Goal: Obtain resource: Download file/media

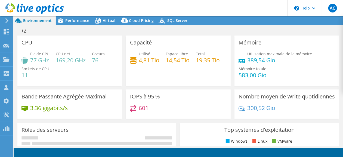
select select "USD"
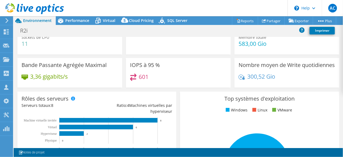
scroll to position [54, 0]
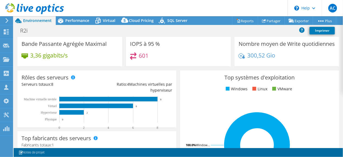
click at [219, 57] on div "601" at bounding box center [178, 58] width 97 height 12
click at [20, 60] on div "Projets" at bounding box center [25, 60] width 24 height 14
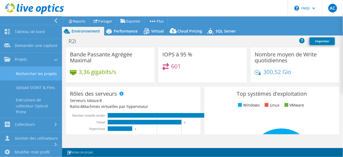
click at [27, 79] on link "Rechercher les projets" at bounding box center [31, 74] width 62 height 14
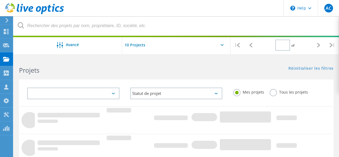
type input "1"
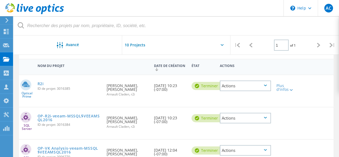
scroll to position [54, 0]
click at [39, 84] on link "R2i" at bounding box center [41, 84] width 6 height 4
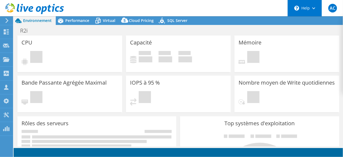
select select "USD"
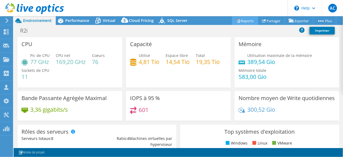
click at [234, 18] on link "Reports" at bounding box center [245, 21] width 26 height 8
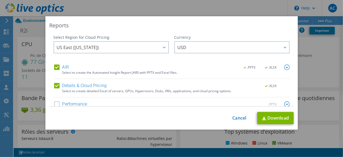
click at [55, 103] on label "Performance" at bounding box center [70, 104] width 33 height 5
click at [0, 0] on input "Performance" at bounding box center [0, 0] width 0 height 0
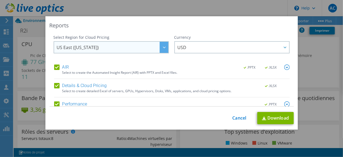
click at [148, 49] on span "US East ([US_STATE])" at bounding box center [113, 47] width 112 height 11
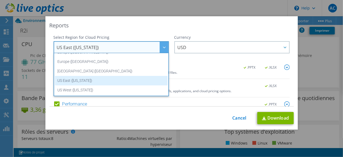
scroll to position [46, 0]
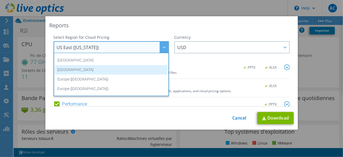
click at [88, 68] on li "[GEOGRAPHIC_DATA]" at bounding box center [111, 70] width 113 height 10
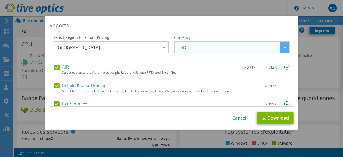
click at [202, 47] on span "USD" at bounding box center [234, 47] width 112 height 11
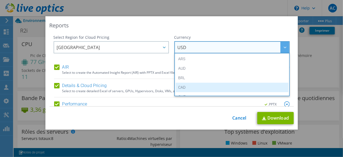
click at [180, 86] on li "CAD" at bounding box center [232, 88] width 113 height 10
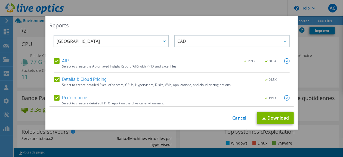
scroll to position [9, 0]
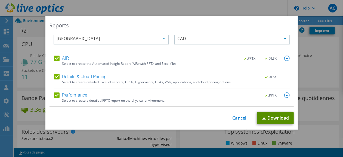
click at [270, 117] on link "Download" at bounding box center [275, 118] width 36 height 12
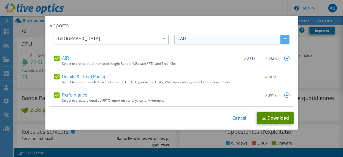
scroll to position [0, 0]
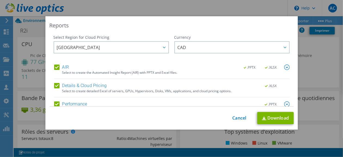
click at [323, 68] on div "Reports Select Region for Cloud Pricing Asia Pacific ([GEOGRAPHIC_DATA]) [GEOGR…" at bounding box center [171, 78] width 343 height 125
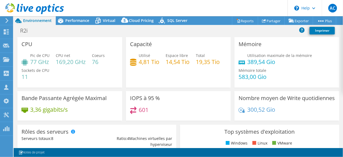
click at [61, 18] on div at bounding box center [32, 9] width 64 height 18
click at [63, 21] on icon at bounding box center [60, 20] width 5 height 5
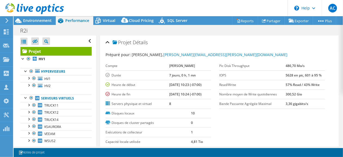
scroll to position [9, 0]
